Goal: Navigation & Orientation: Find specific page/section

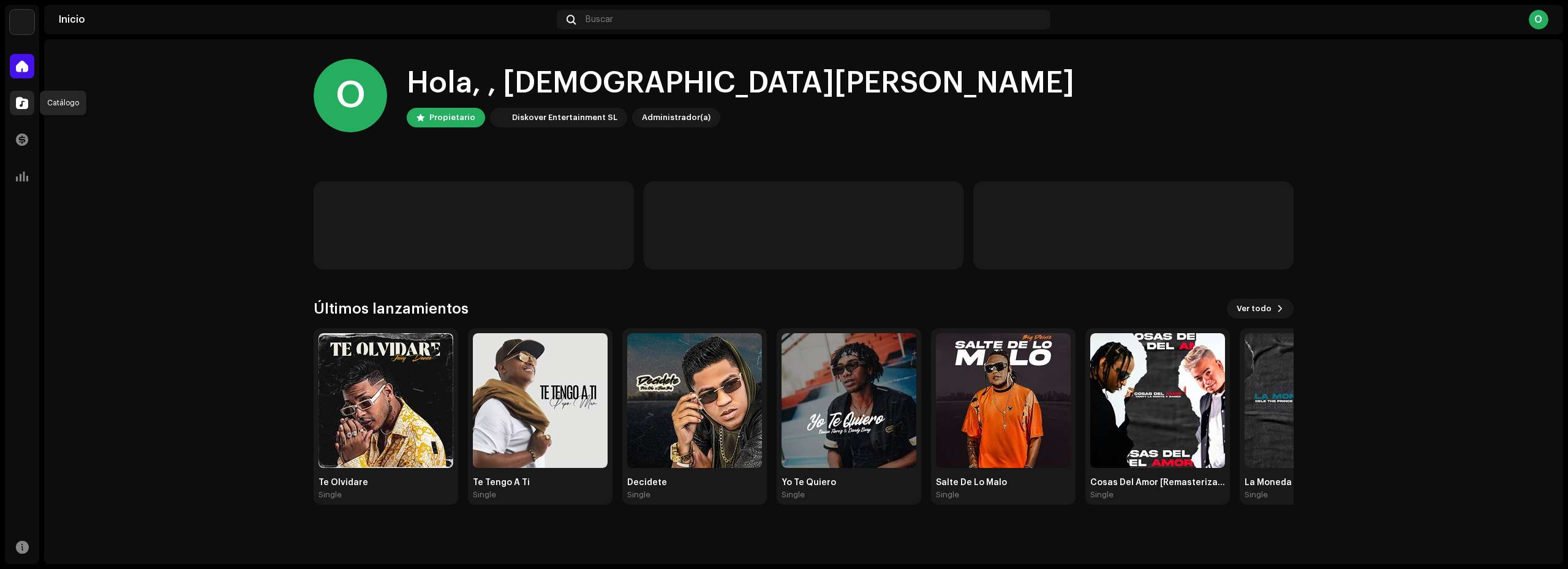
click at [22, 102] on span at bounding box center [22, 103] width 12 height 10
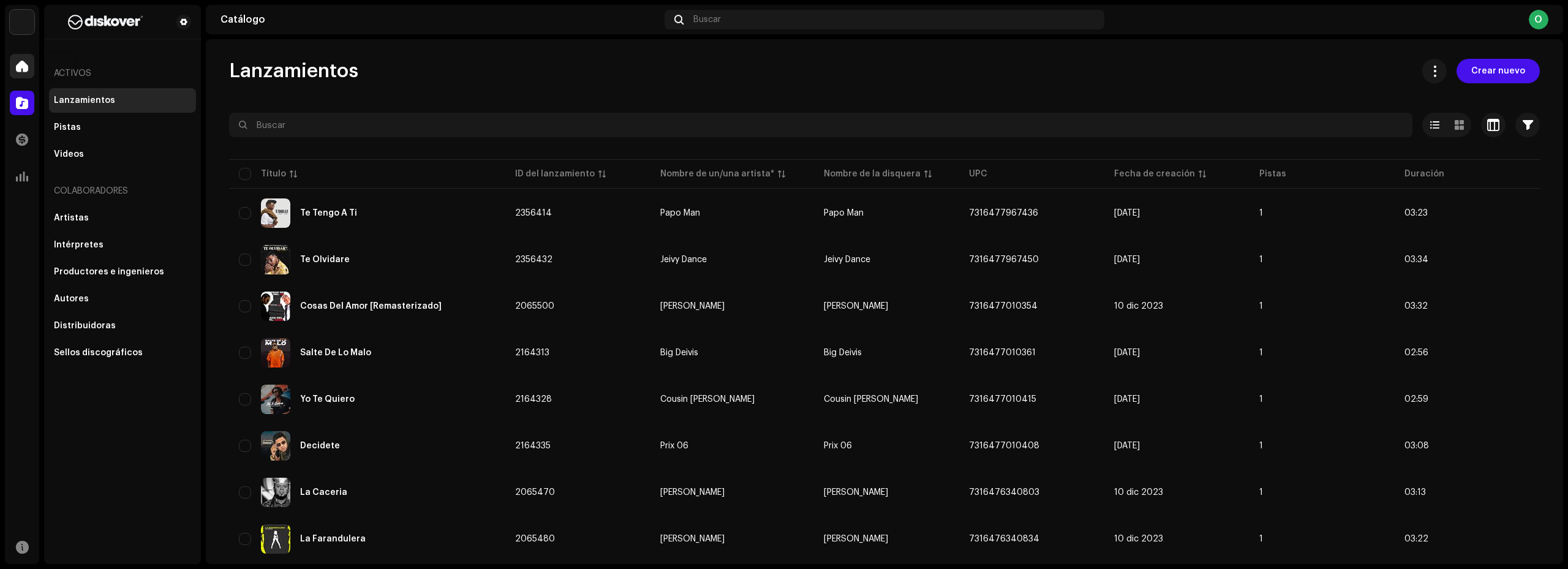
click at [27, 68] on span at bounding box center [22, 66] width 12 height 10
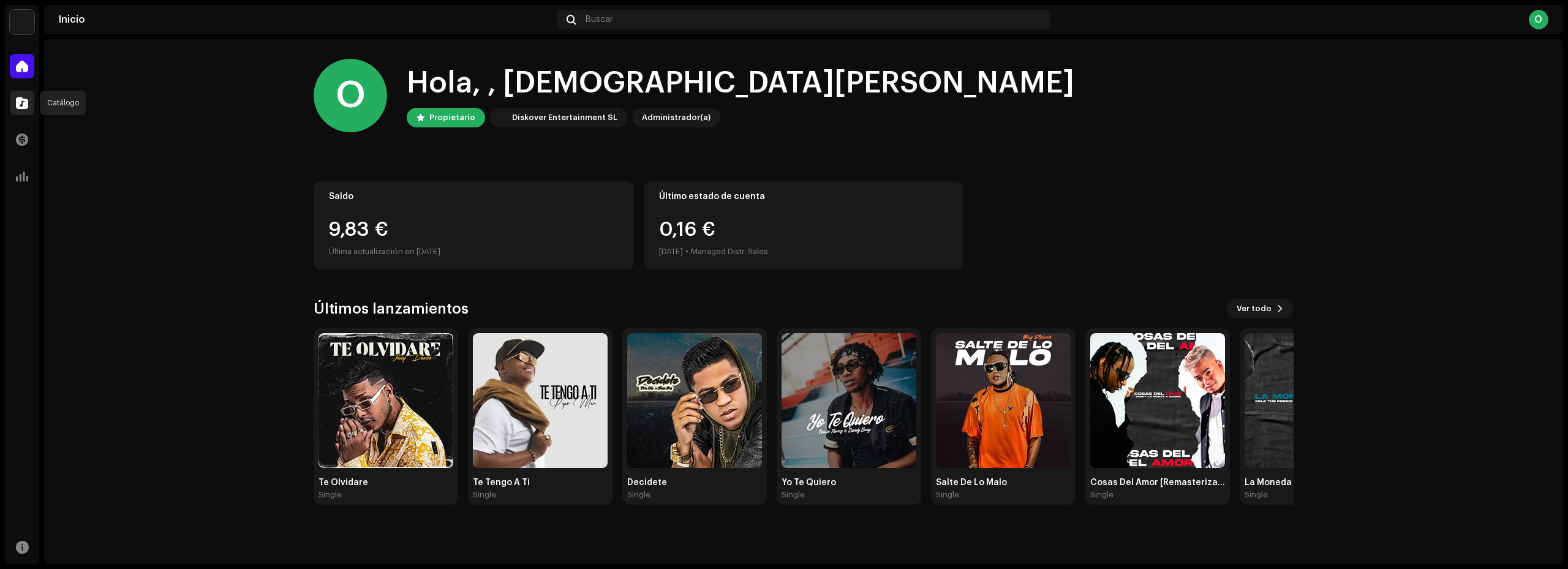
click at [20, 102] on span at bounding box center [22, 103] width 12 height 10
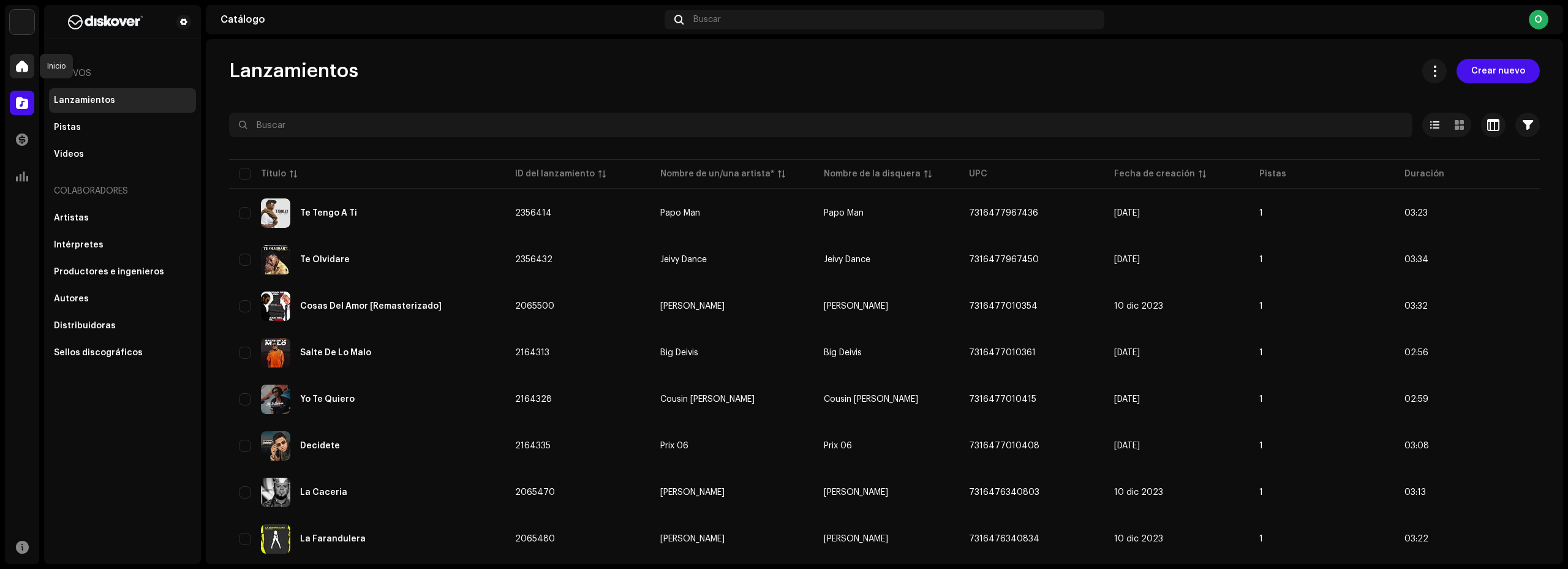
click at [24, 64] on span at bounding box center [22, 66] width 12 height 10
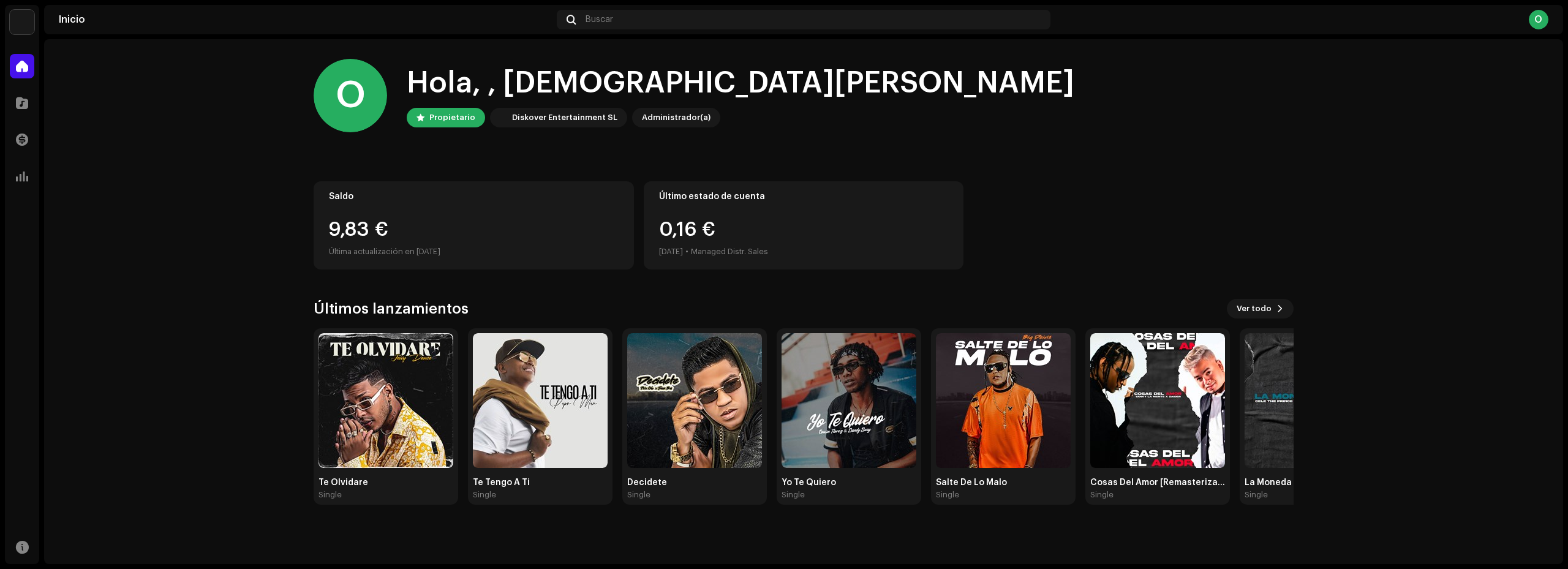
click at [1539, 17] on div "O" at bounding box center [1539, 19] width 20 height 20
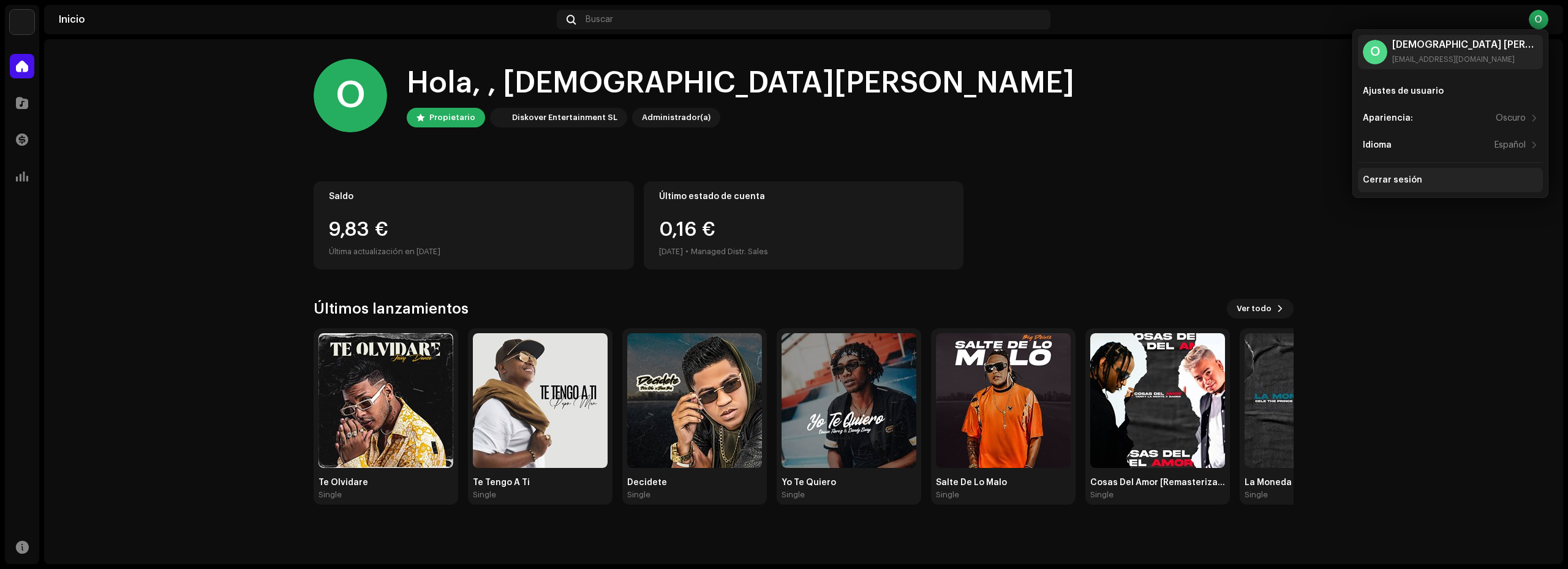
click at [1406, 178] on div "Cerrar sesión" at bounding box center [1392, 180] width 59 height 10
